Goal: Ask a question: Seek information or help from site administrators or community

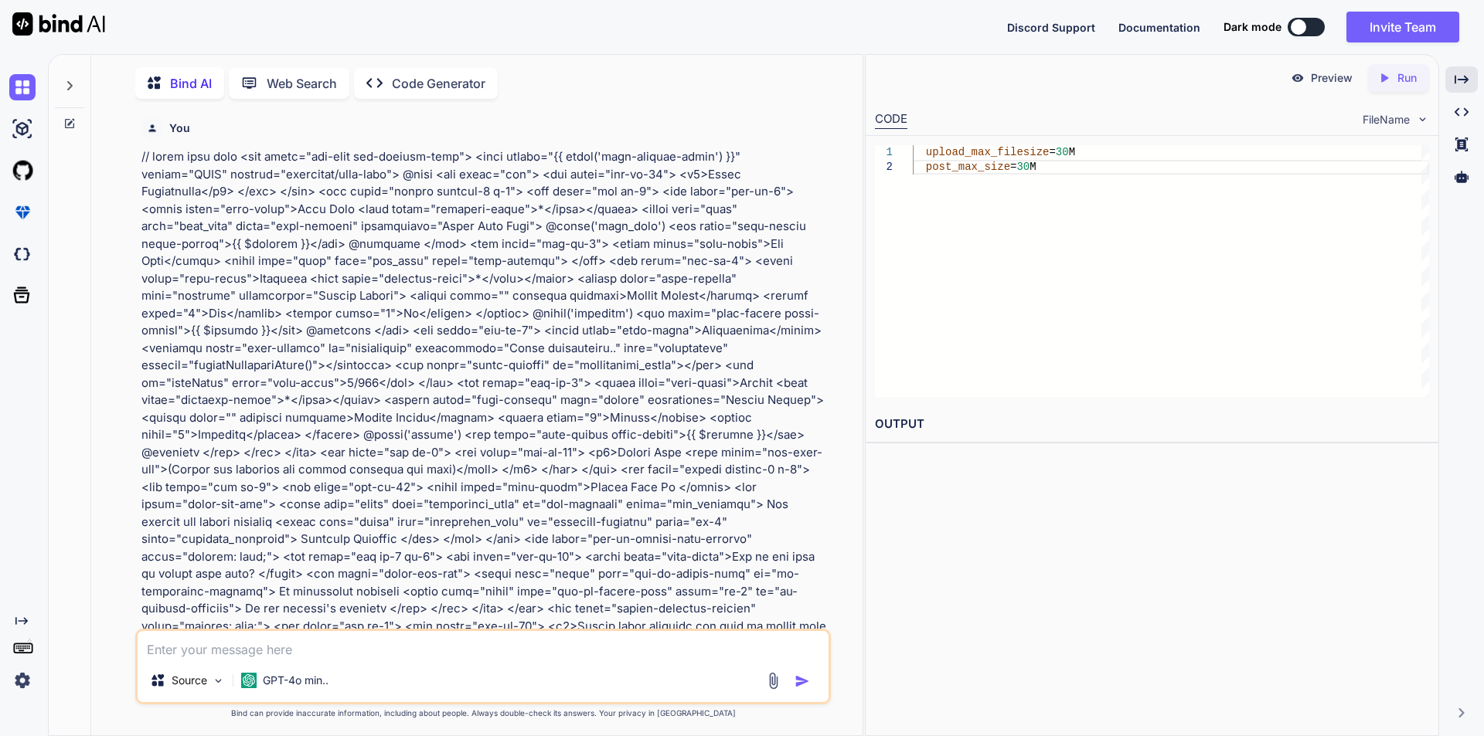
scroll to position [0, 5]
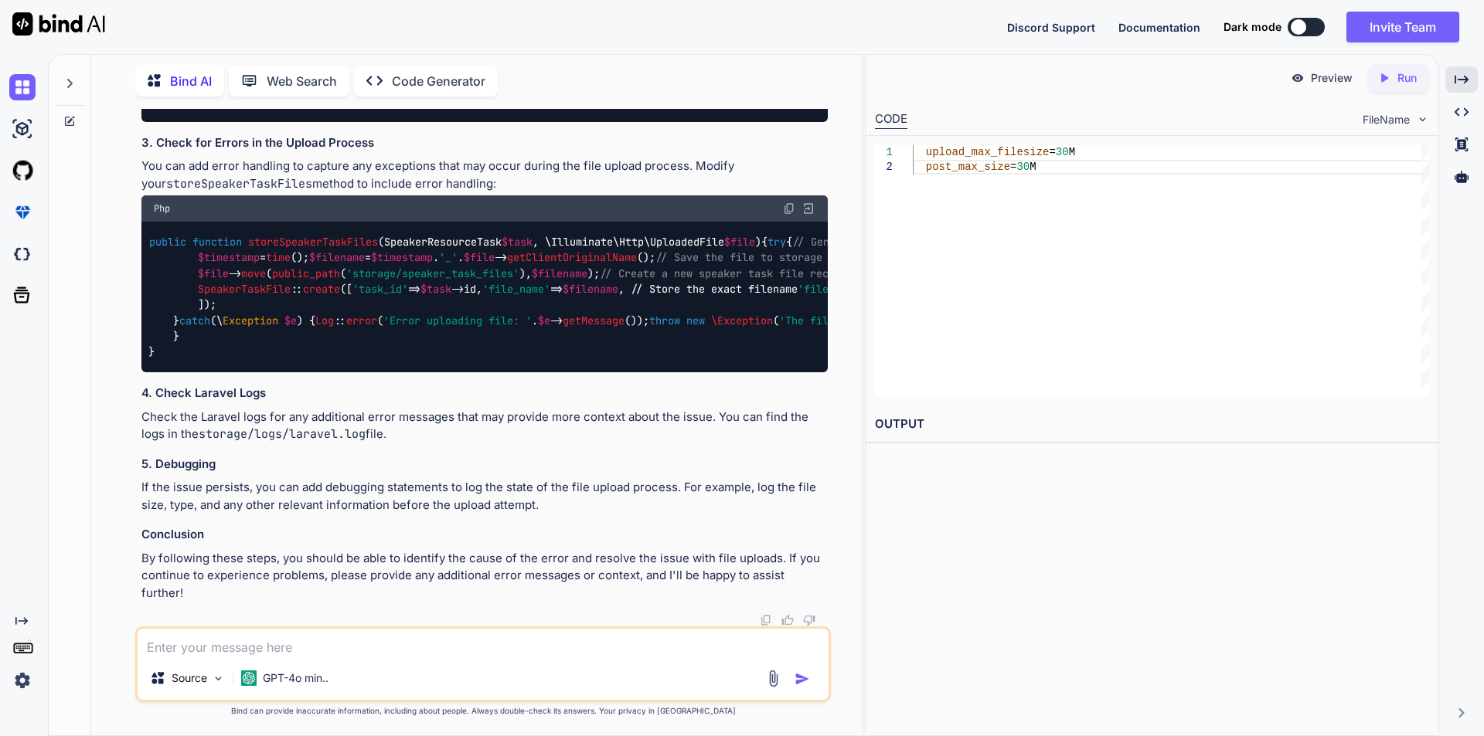
click at [471, 643] on textarea at bounding box center [483, 643] width 691 height 28
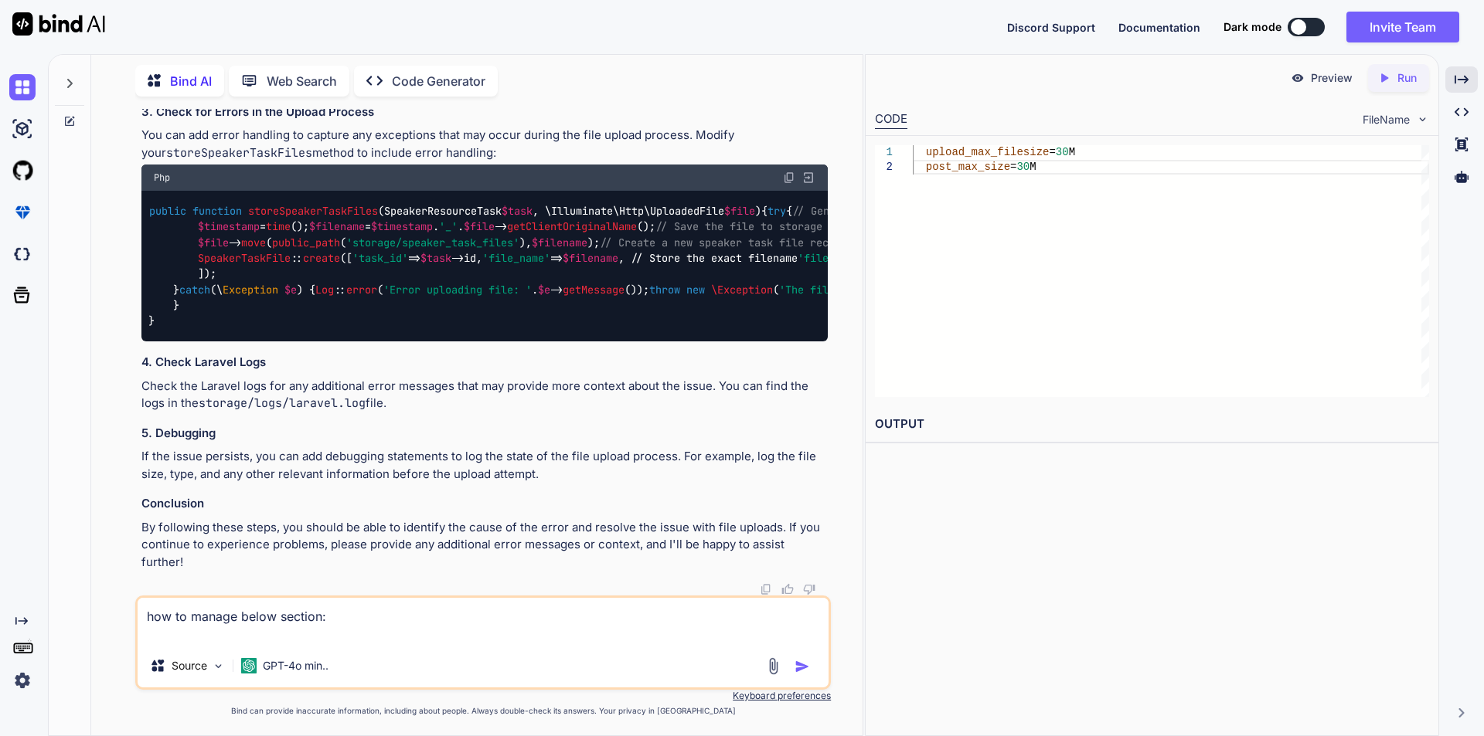
type textarea "how to manage below section: <div class="col-md-12"> <label class="form-label">…"
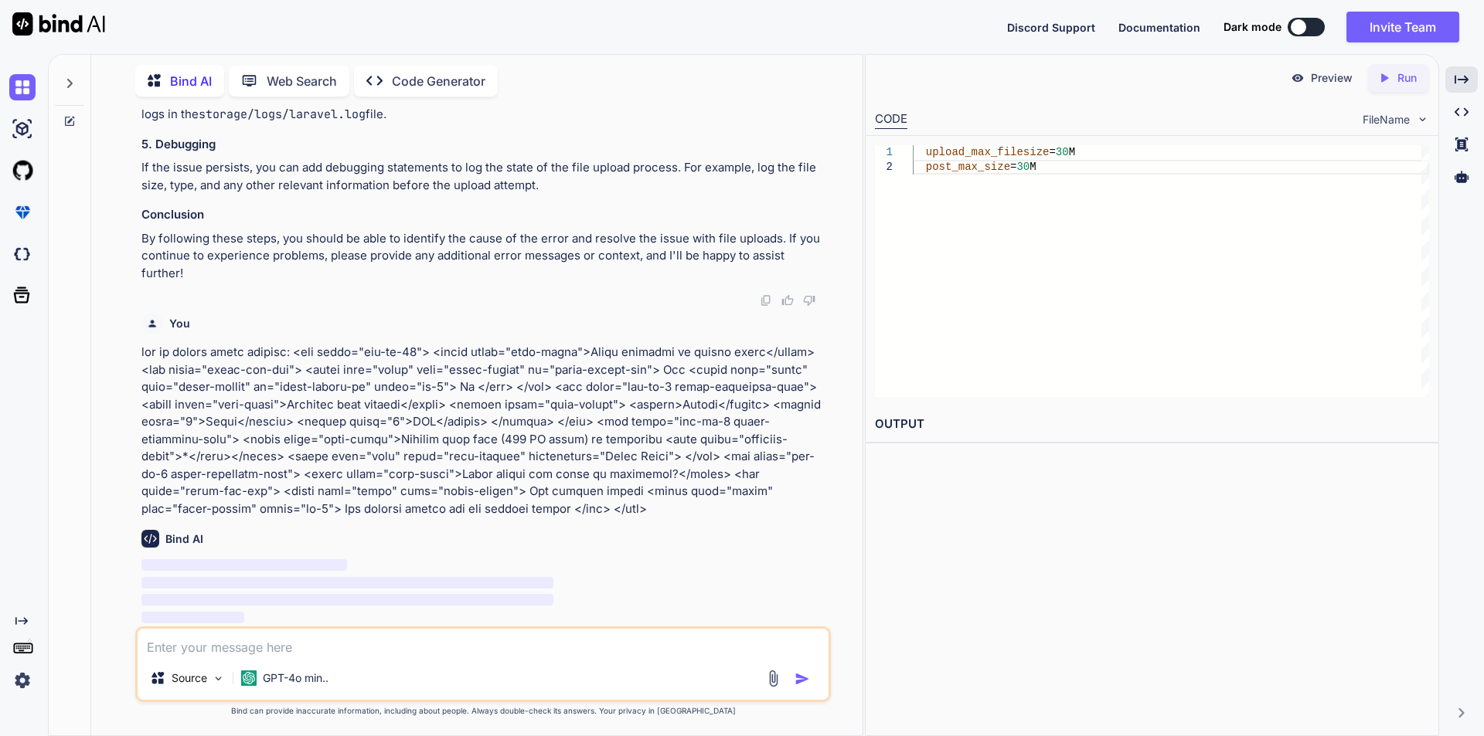
scroll to position [15947, 0]
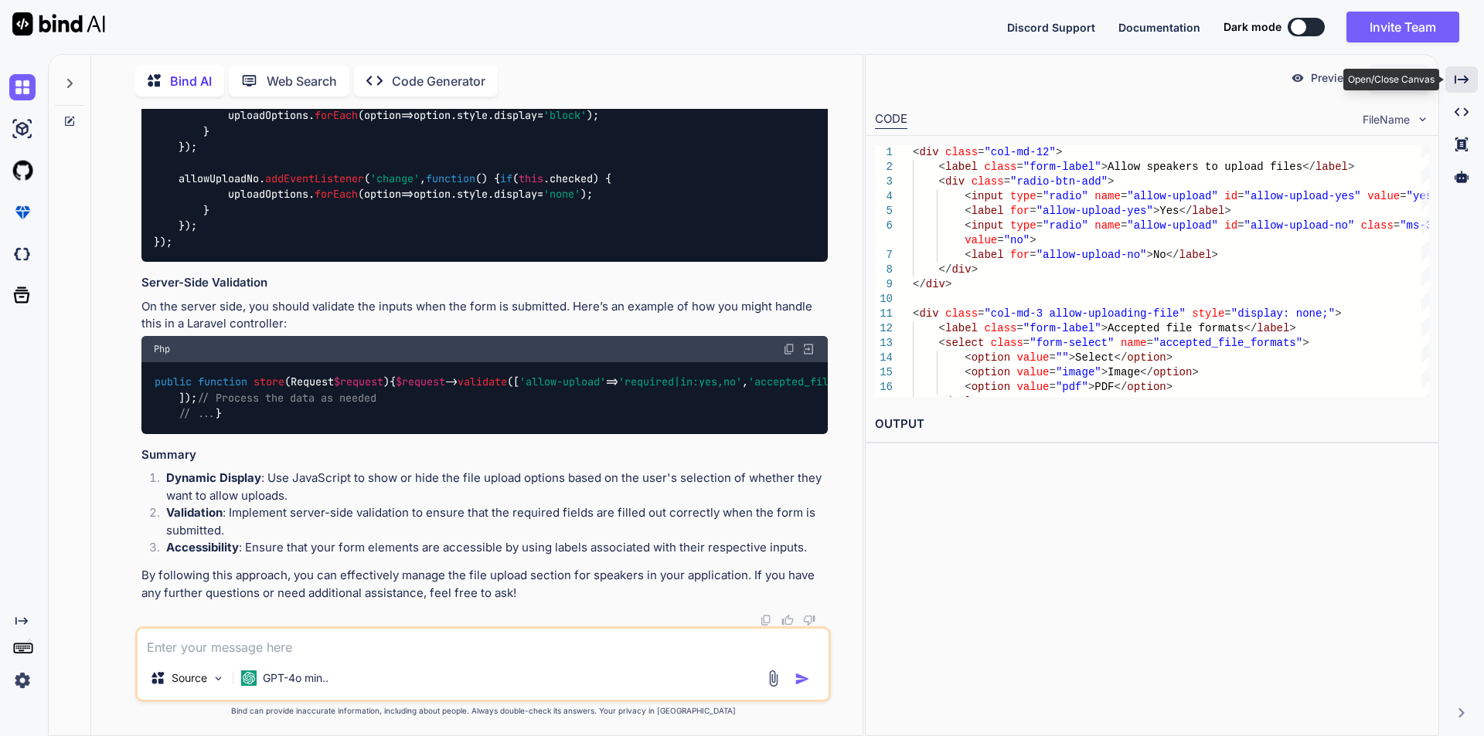
click at [1462, 85] on icon "Created with Pixso." at bounding box center [1461, 80] width 14 height 14
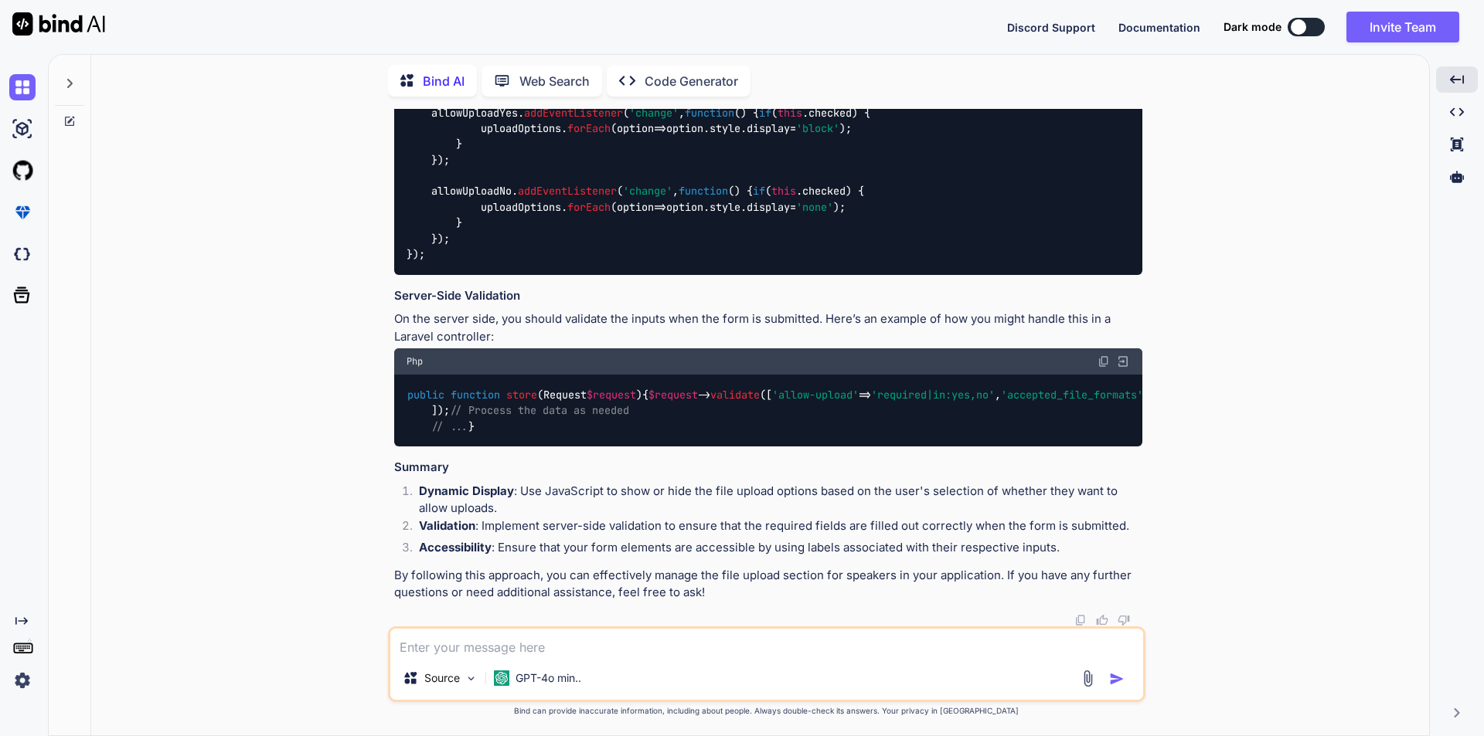
scroll to position [16910, 0]
click at [581, 644] on textarea at bounding box center [766, 643] width 753 height 28
type textarea "manage in database"
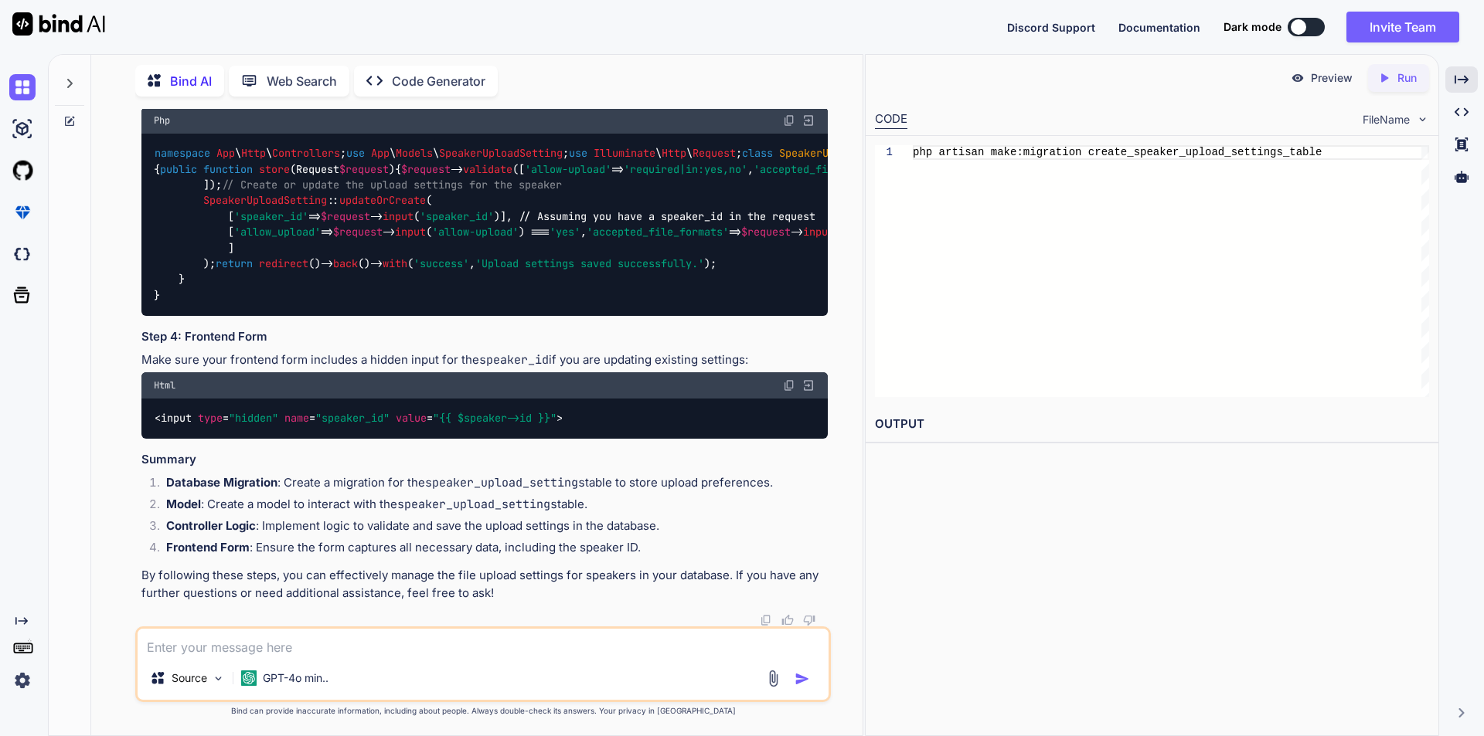
scroll to position [18541, 0]
click at [1465, 77] on icon at bounding box center [1461, 79] width 14 height 8
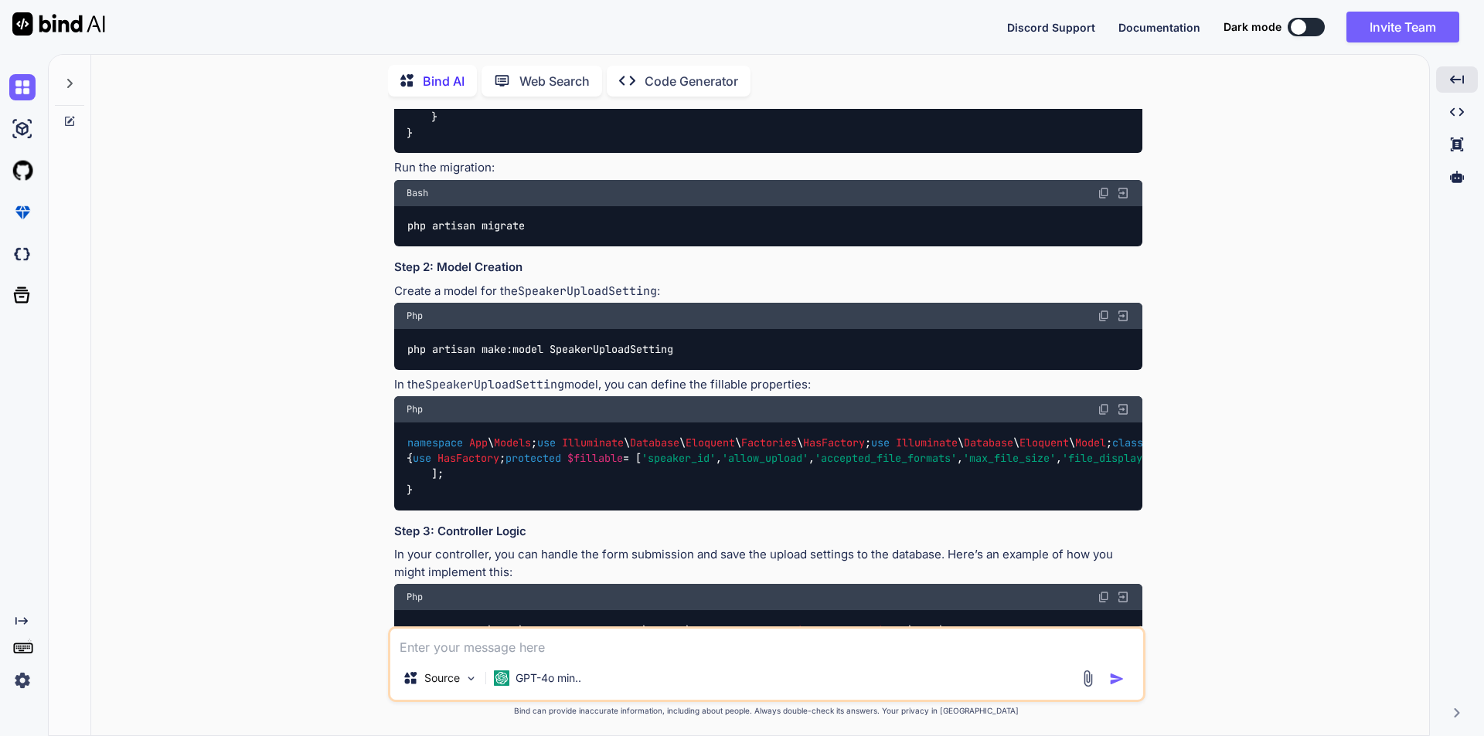
scroll to position [14575, 0]
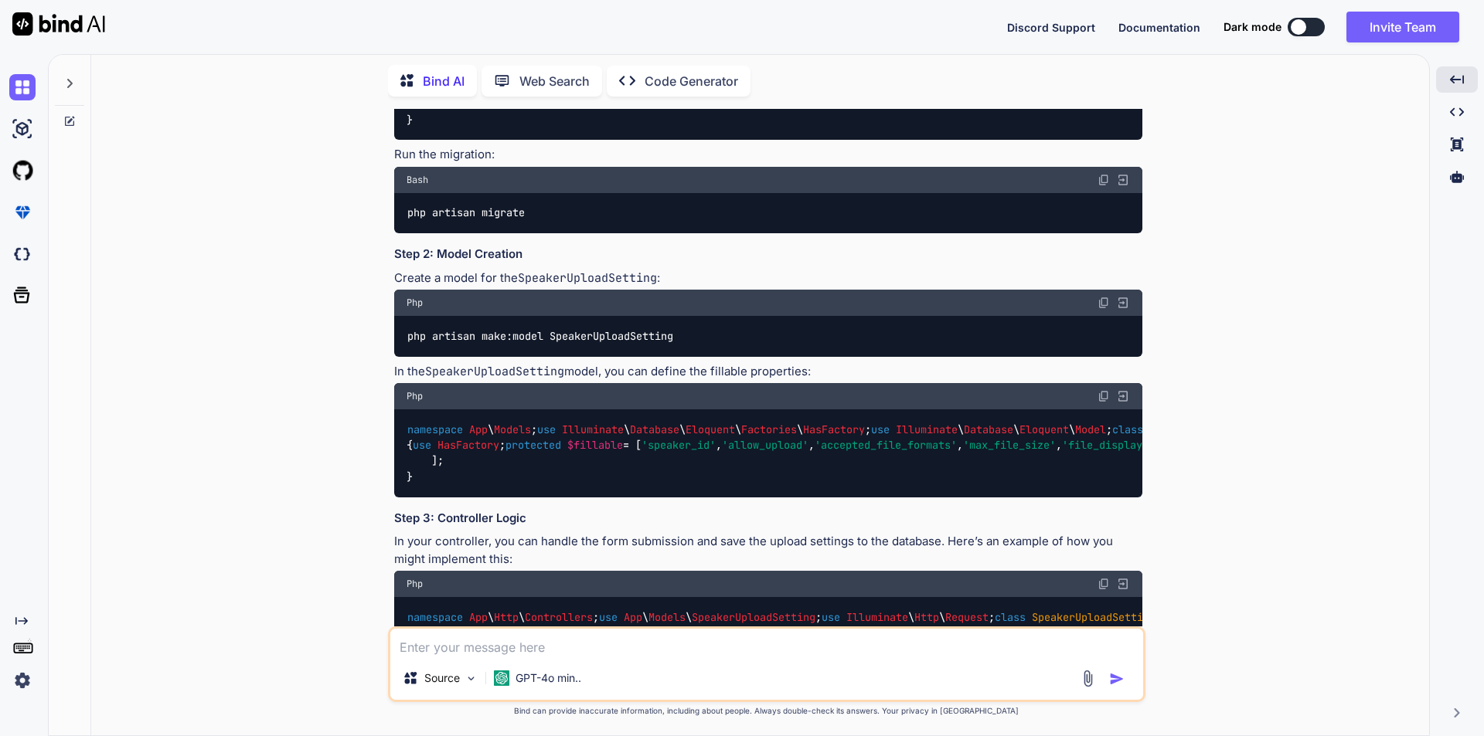
drag, startPoint x: 433, startPoint y: 409, endPoint x: 826, endPoint y: 410, distance: 393.3
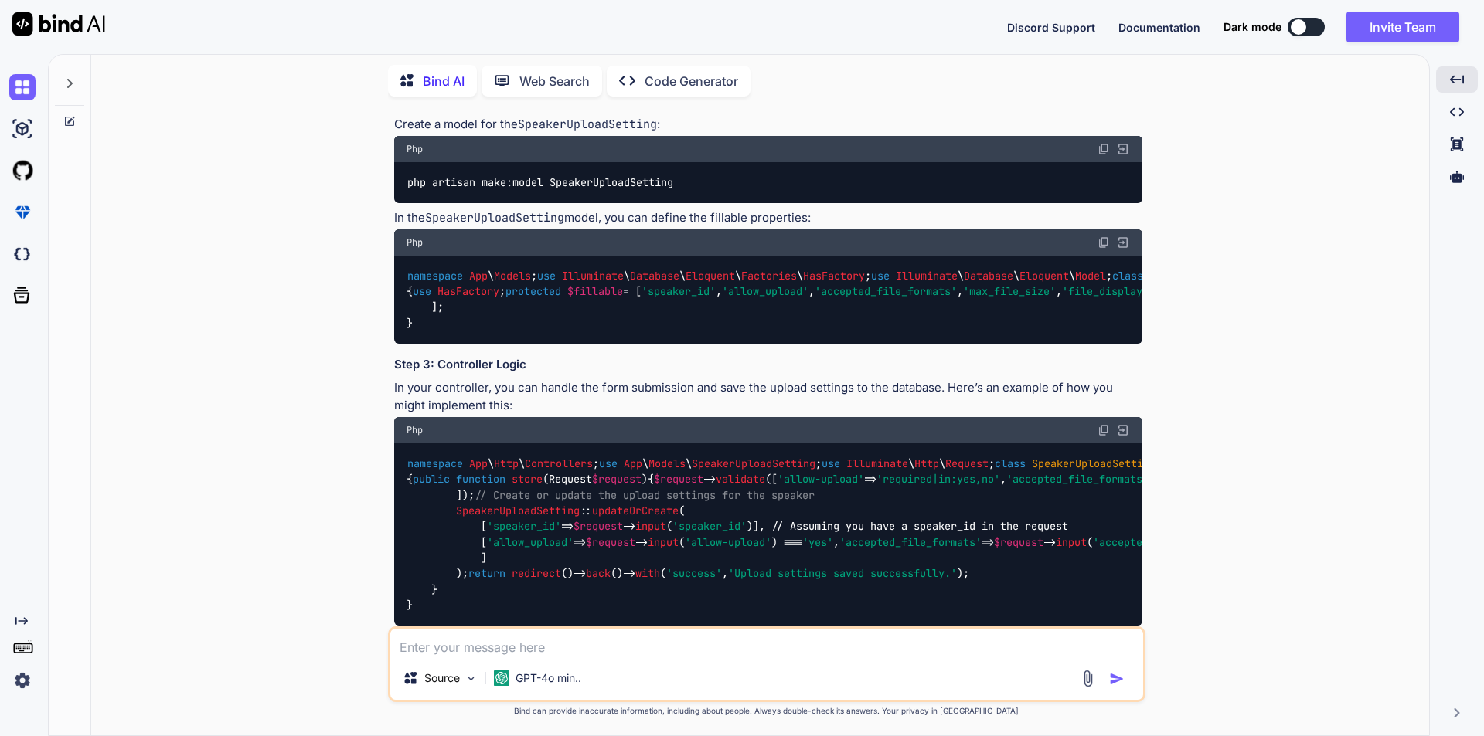
scroll to position [14730, 0]
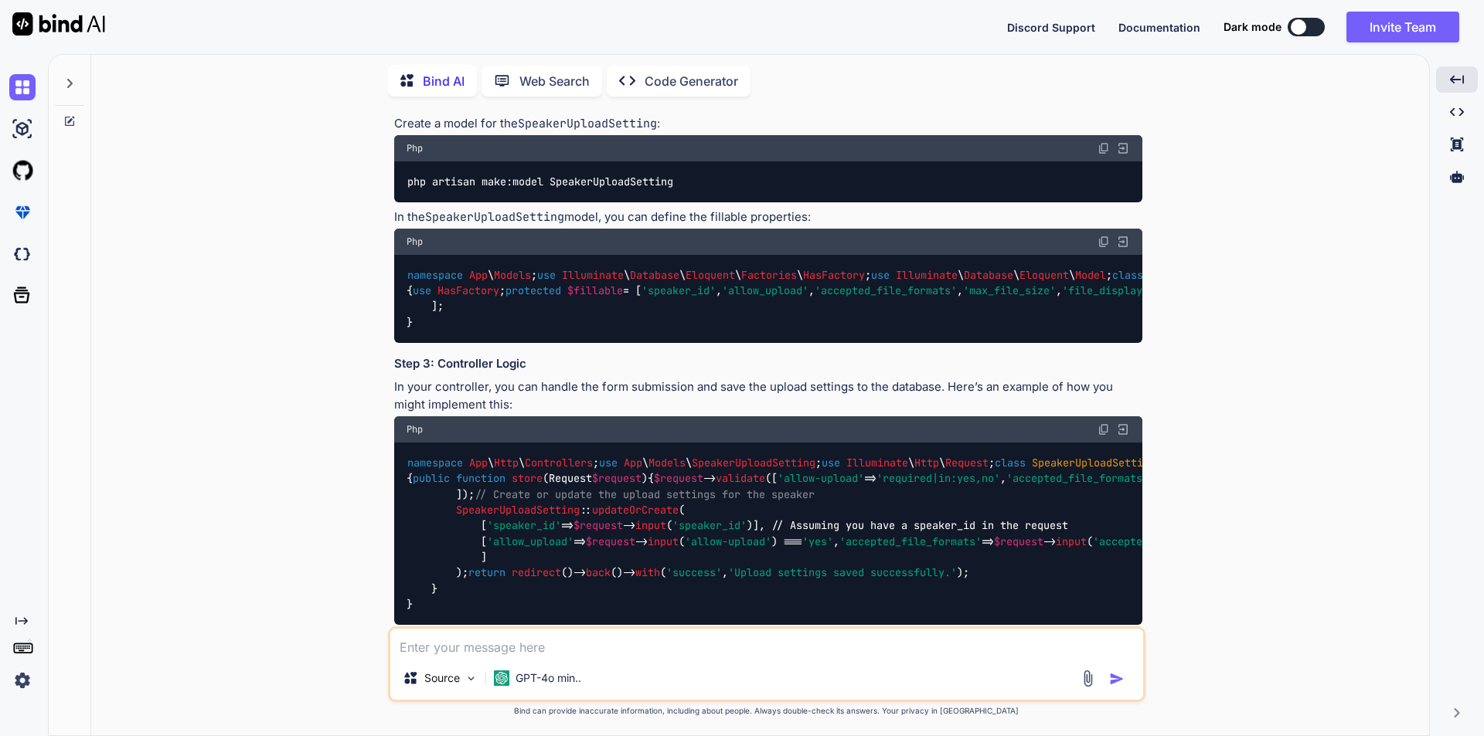
copy code "'images.*' => 'required|file|mimes:jpeg,png,jpg,gif|max:30720' ,"
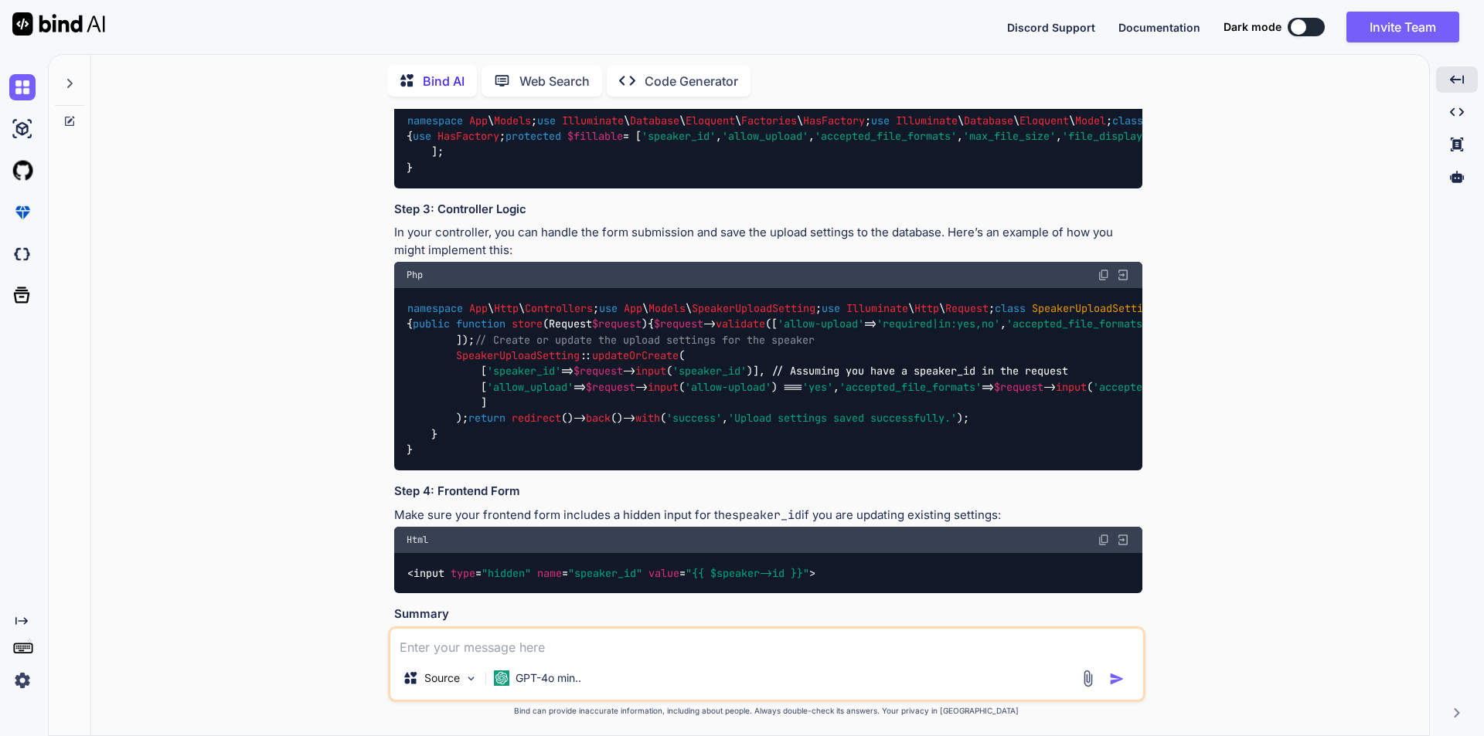
scroll to position [0, 0]
drag, startPoint x: 398, startPoint y: 509, endPoint x: 387, endPoint y: 257, distance: 252.1
click at [388, 257] on div "You Bind AI It looks like you're trying to store links in the database but are …" at bounding box center [766, 422] width 757 height 627
copy code "public function storeSpeakerTaskFiles ( SpeakerResourceTask $task , \Illuminate…"
